Goal: Contribute content: Contribute content

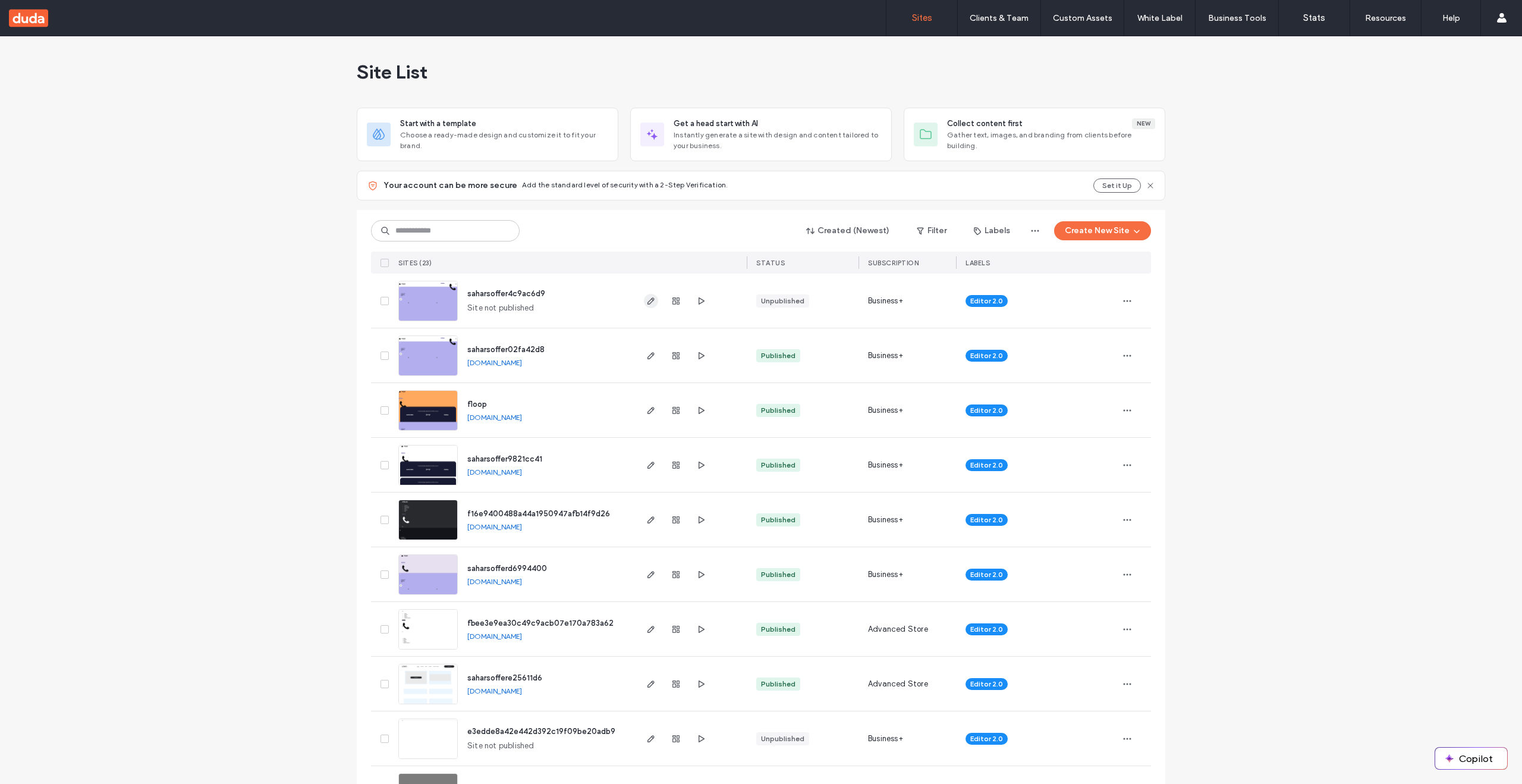
click at [646, 300] on icon "button" at bounding box center [650, 301] width 9 height 9
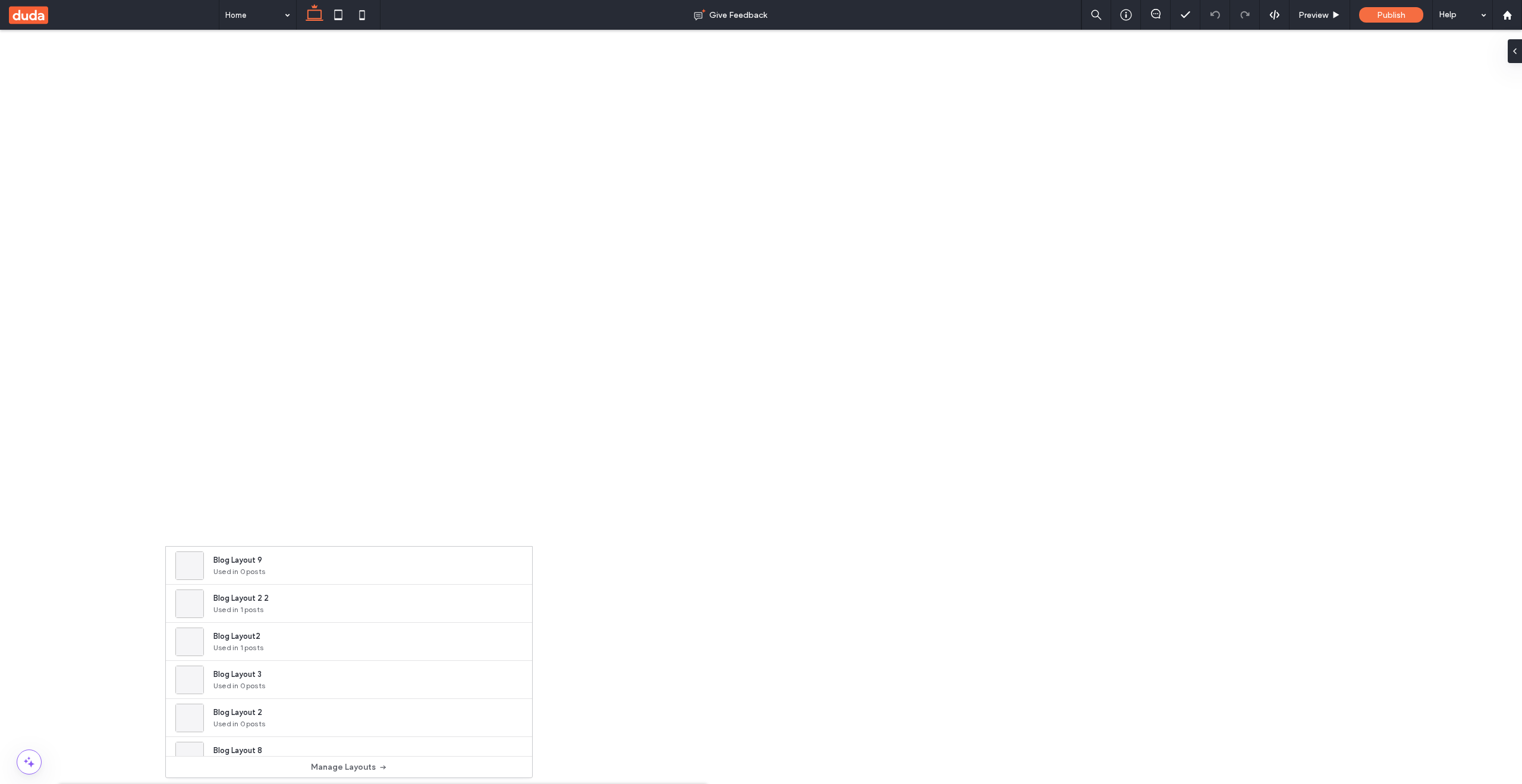
click at [407, 609] on div "Blog Layout2 Used in 1 posts" at bounding box center [349, 607] width 366 height 38
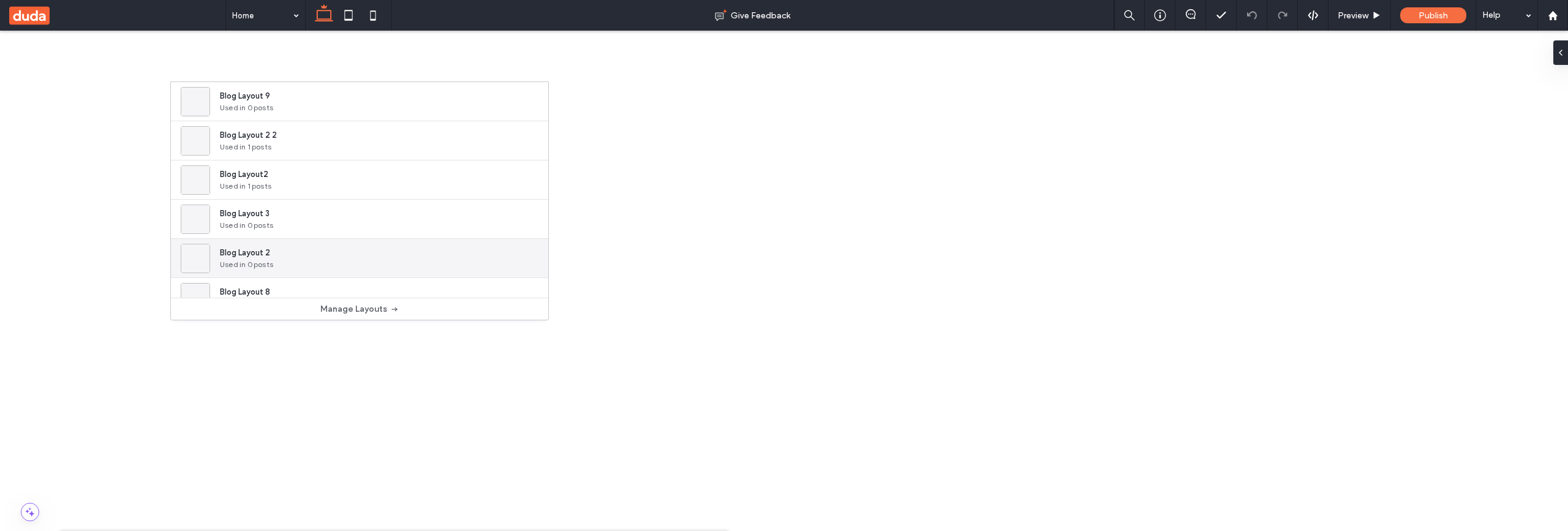
click at [359, 262] on div "Blog Layout 2 Used in 0 posts" at bounding box center [359, 259] width 378 height 39
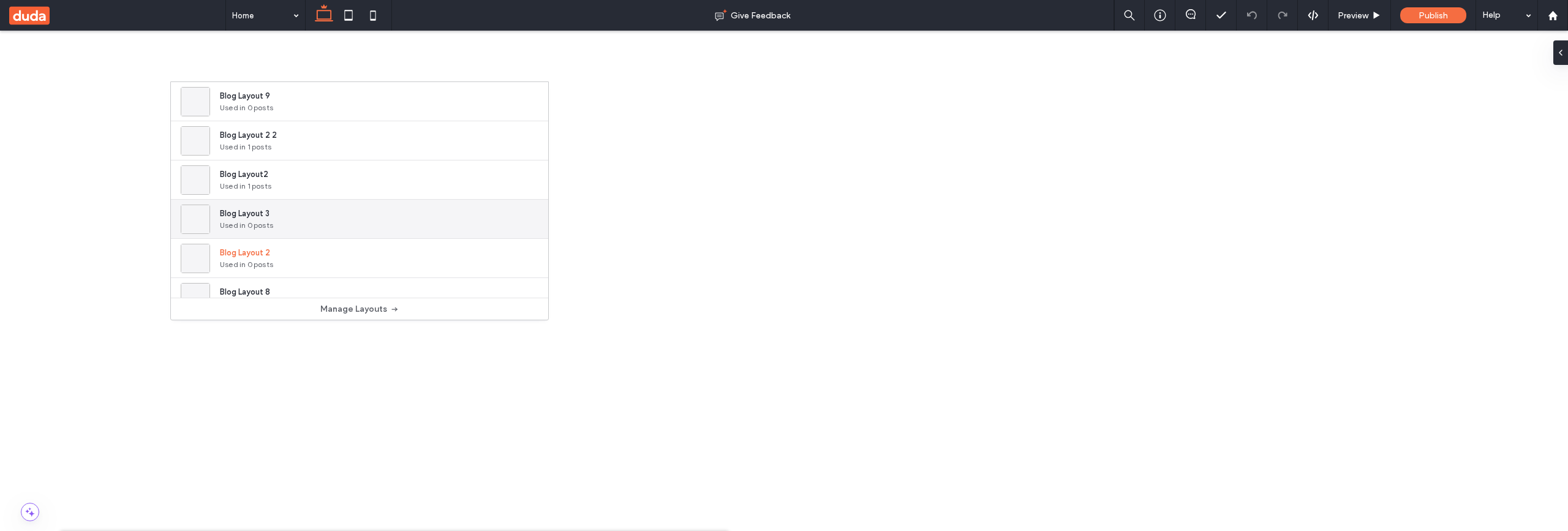
click at [330, 216] on div "Blog Layout 3 Used in 0 posts" at bounding box center [359, 220] width 378 height 39
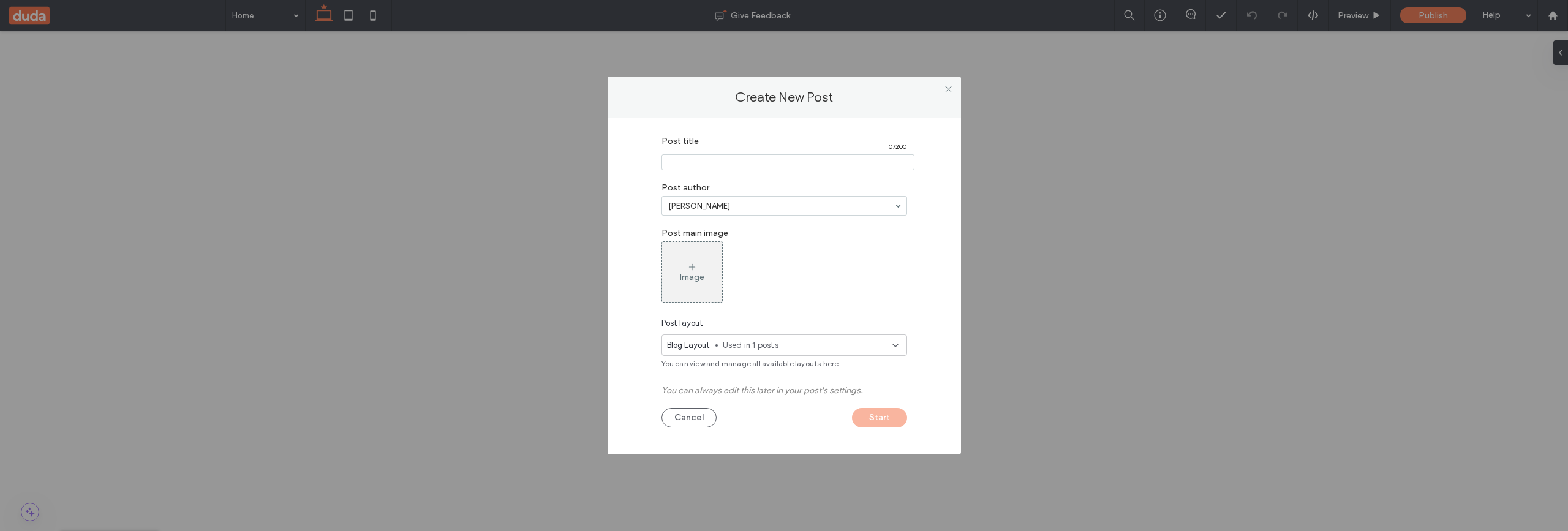
click at [804, 347] on span "Used in 1 posts" at bounding box center [808, 345] width 170 height 12
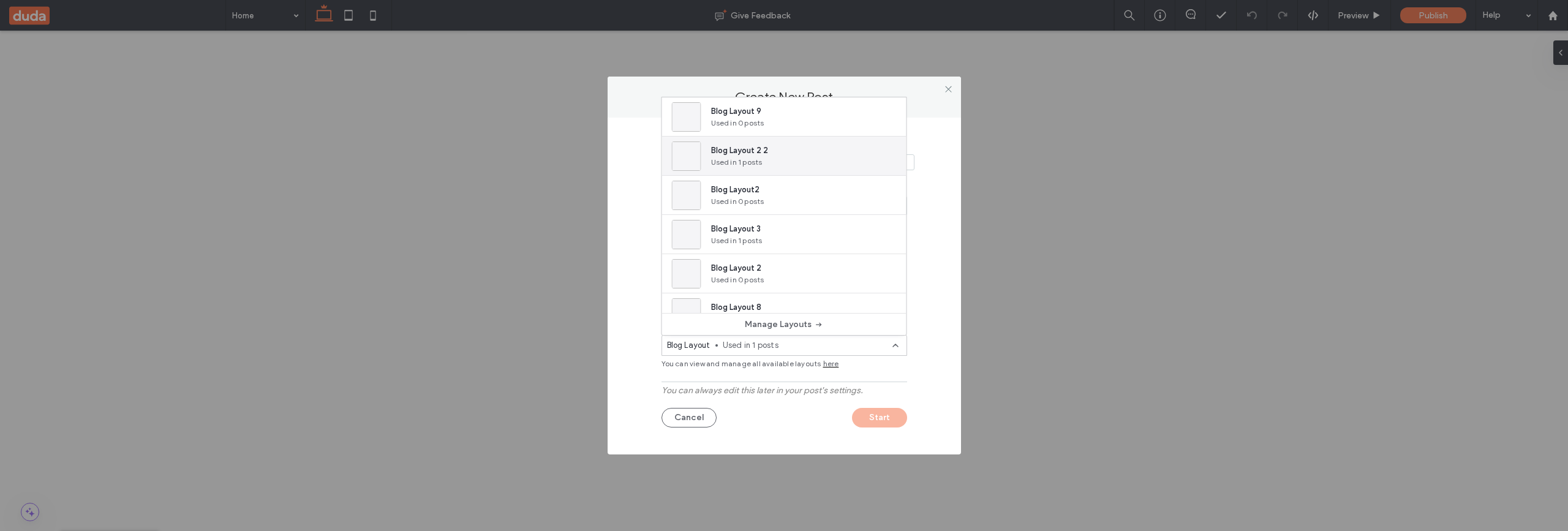
click at [791, 162] on div "Blog Layout 2 2 Used in 1 posts" at bounding box center [784, 156] width 244 height 39
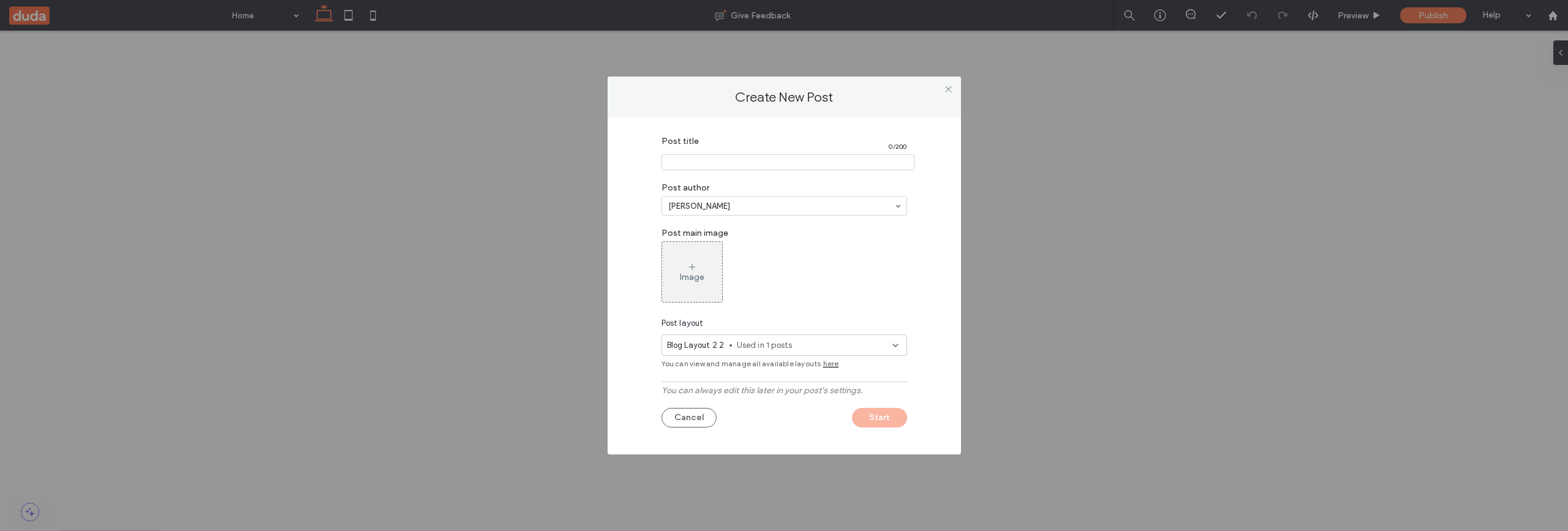
click at [791, 162] on input "Post title" at bounding box center [788, 162] width 253 height 16
type input "******"
click at [788, 289] on div "Image" at bounding box center [784, 272] width 246 height 61
click at [871, 419] on button "Start" at bounding box center [879, 418] width 55 height 20
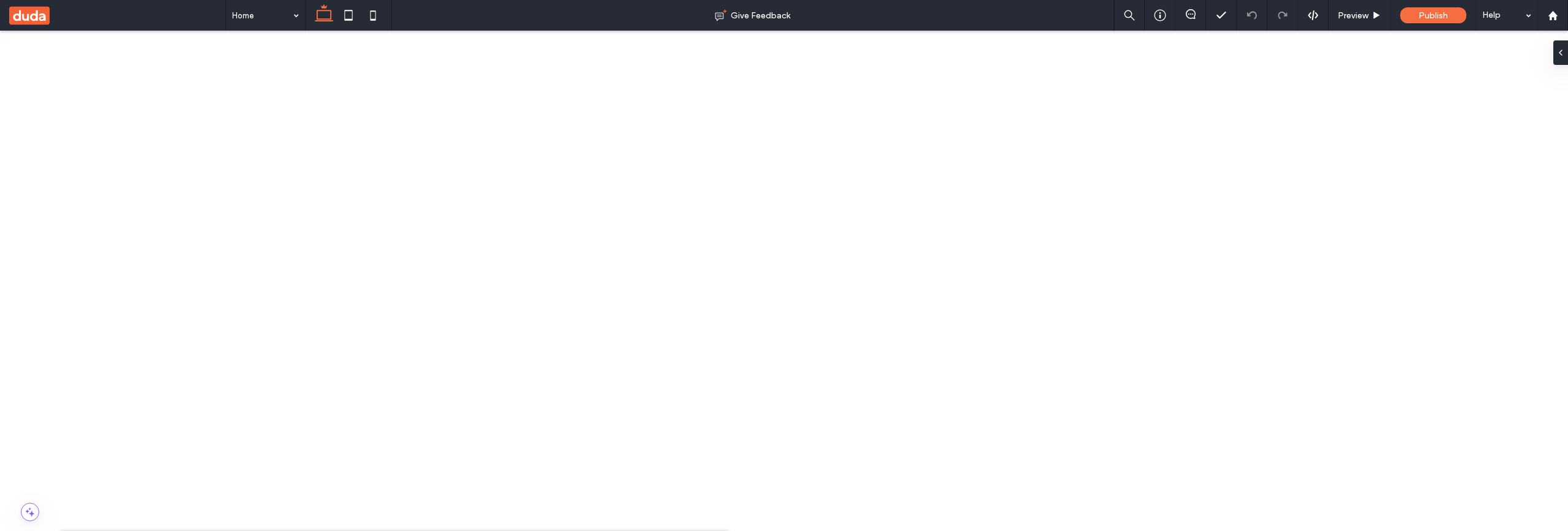
scroll to position [817, 0]
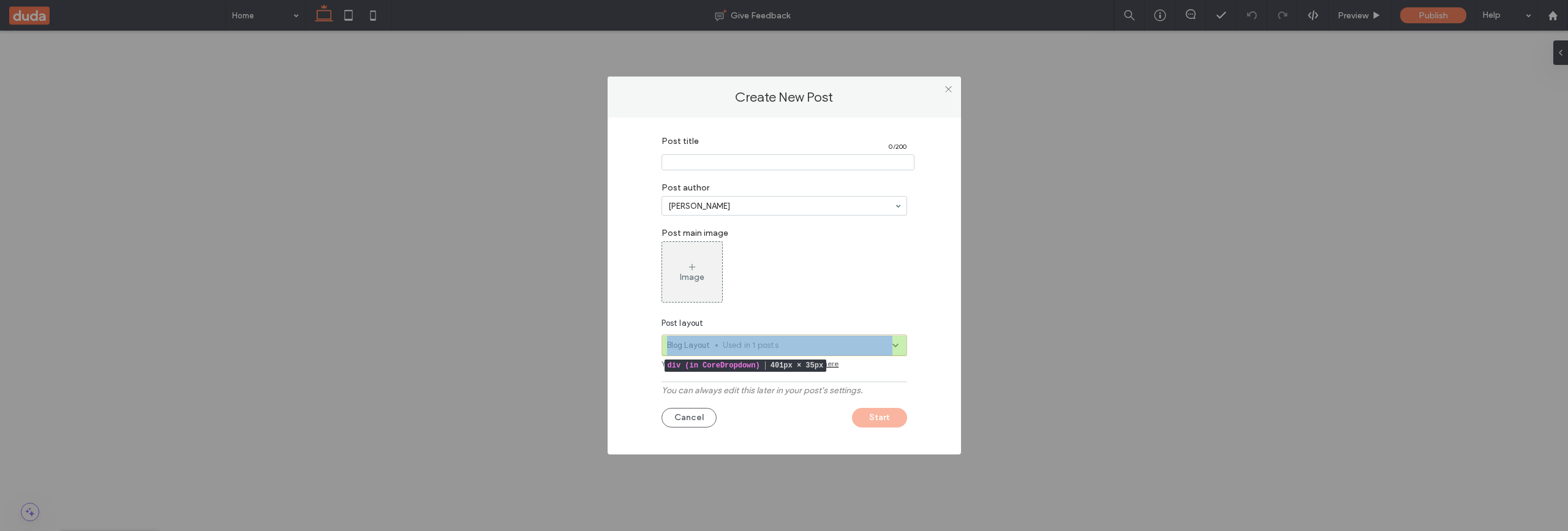
click at [864, 335] on div "Blog Layout Used in 1 posts" at bounding box center [784, 345] width 246 height 22
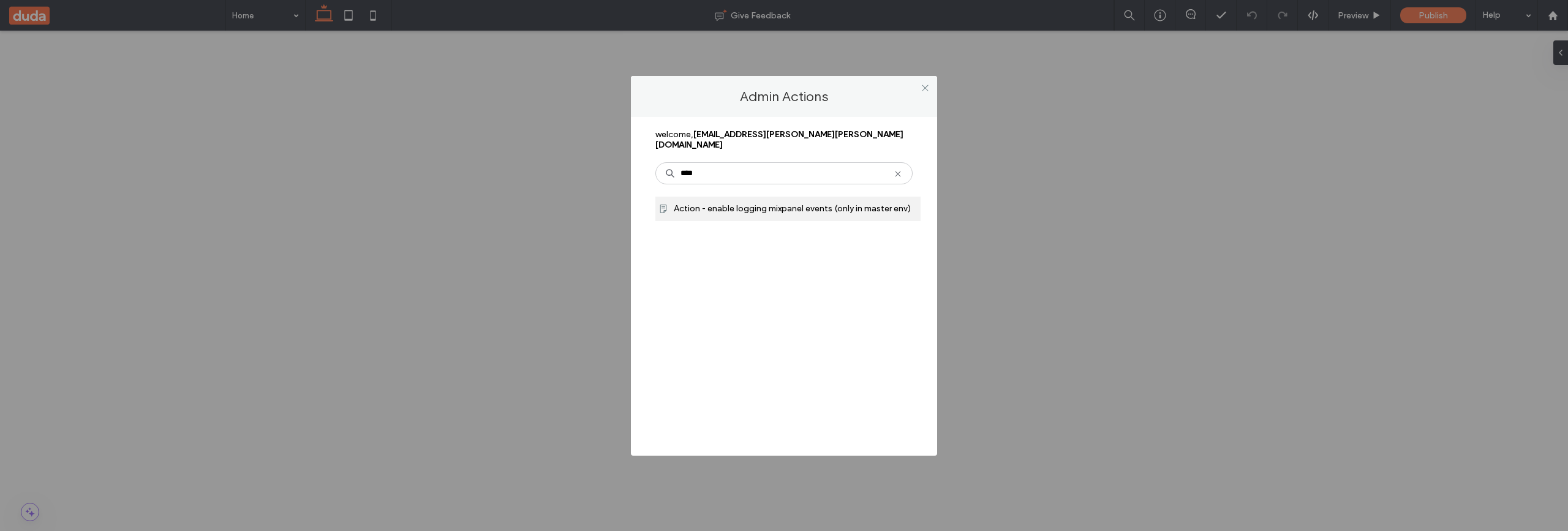
type input "****"
click at [729, 203] on span "Action - enable logging mixpanel events (only in master env)" at bounding box center [792, 208] width 237 height 11
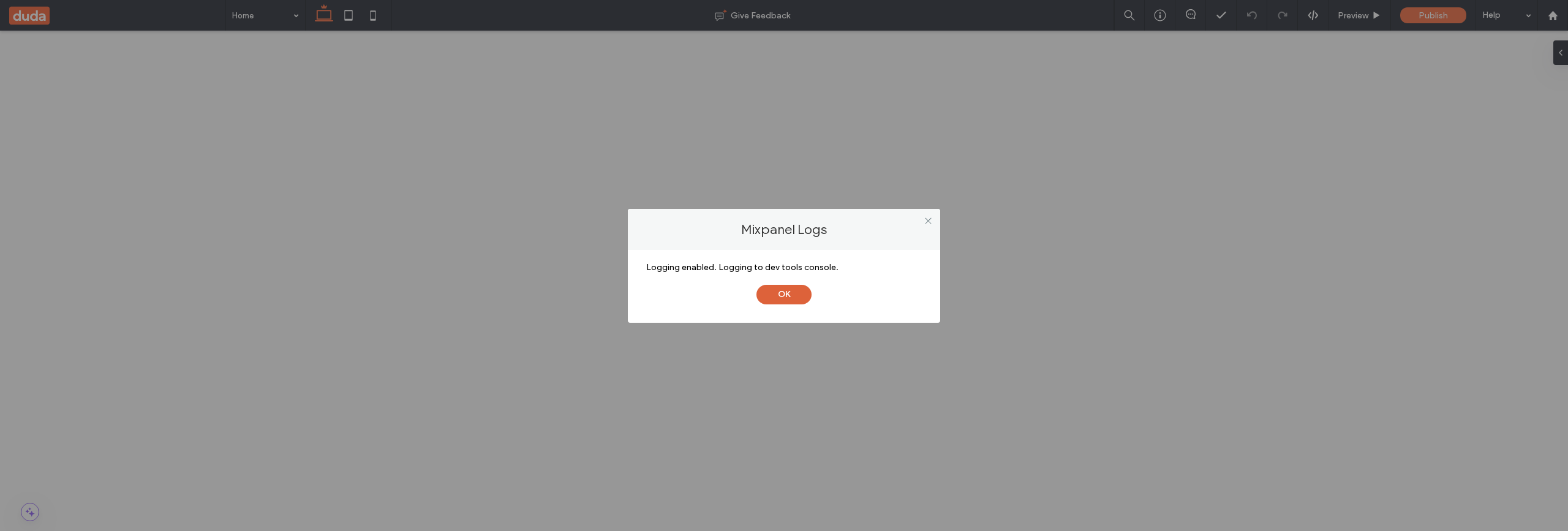
click at [783, 293] on button "OK" at bounding box center [784, 295] width 55 height 20
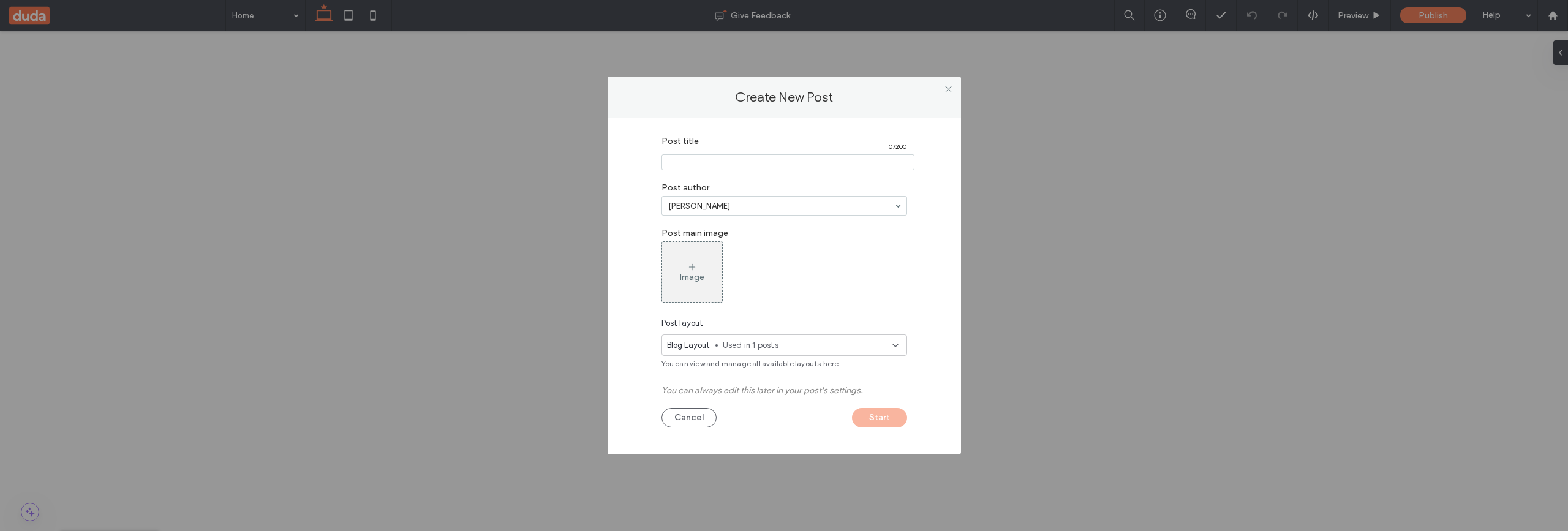
click at [895, 348] on icon at bounding box center [895, 345] width 10 height 10
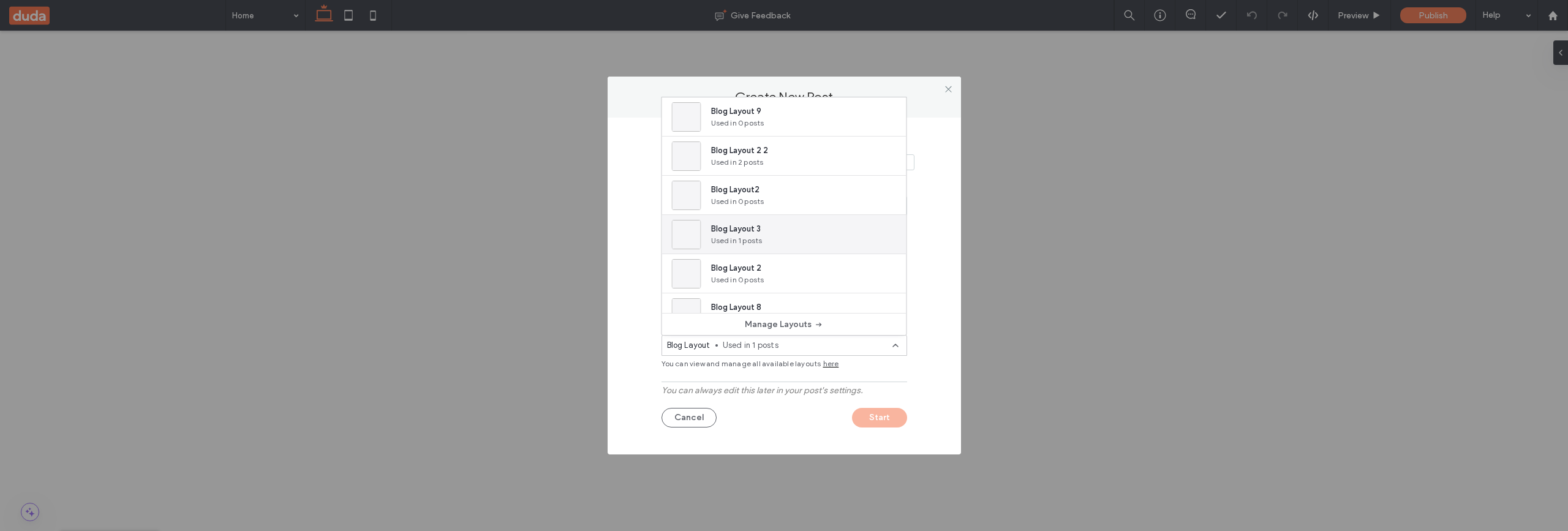
click at [805, 241] on div "Blog Layout 3 Used in 1 posts" at bounding box center [784, 235] width 244 height 39
